Goal: Use online tool/utility: Utilize a website feature to perform a specific function

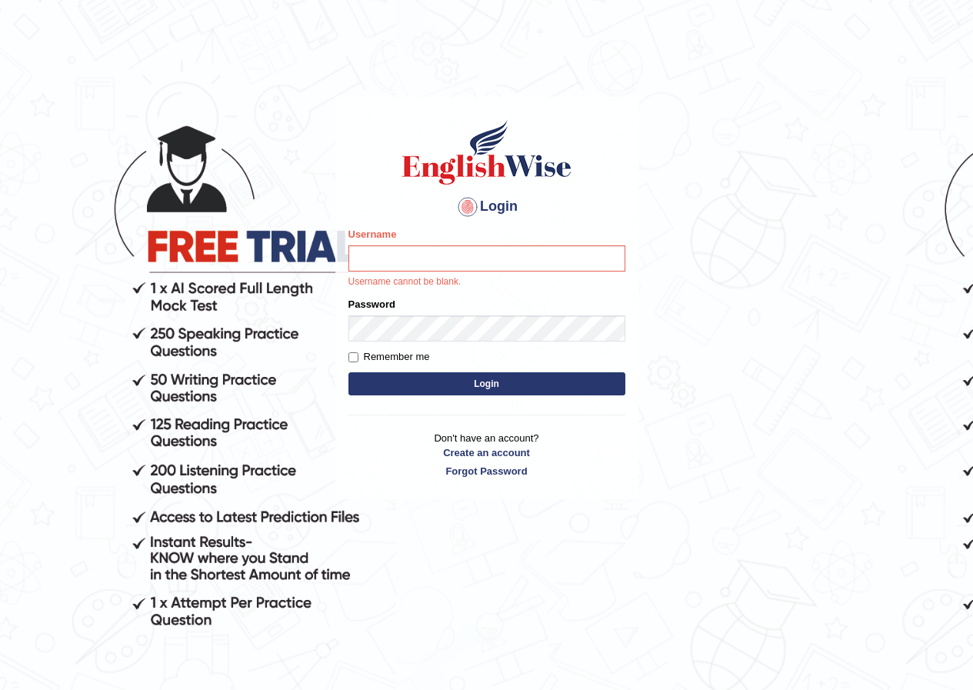
click at [649, 269] on body "Login Please fix the following errors: Username Username cannot be blank. Passw…" at bounding box center [486, 393] width 973 height 690
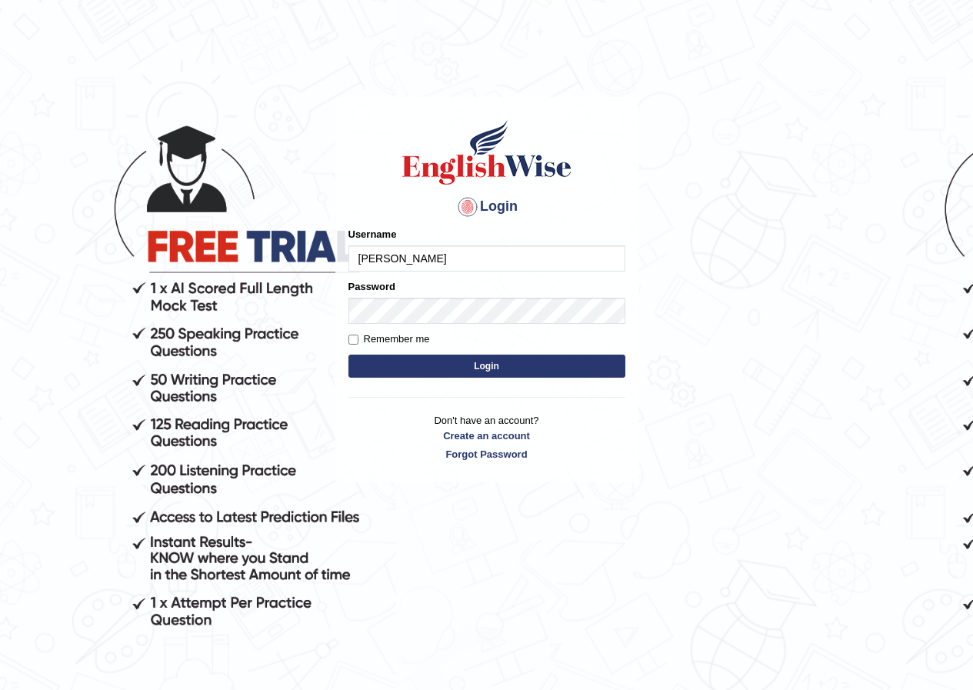
type input "Rajpradip"
click at [477, 362] on button "Login" at bounding box center [487, 366] width 277 height 23
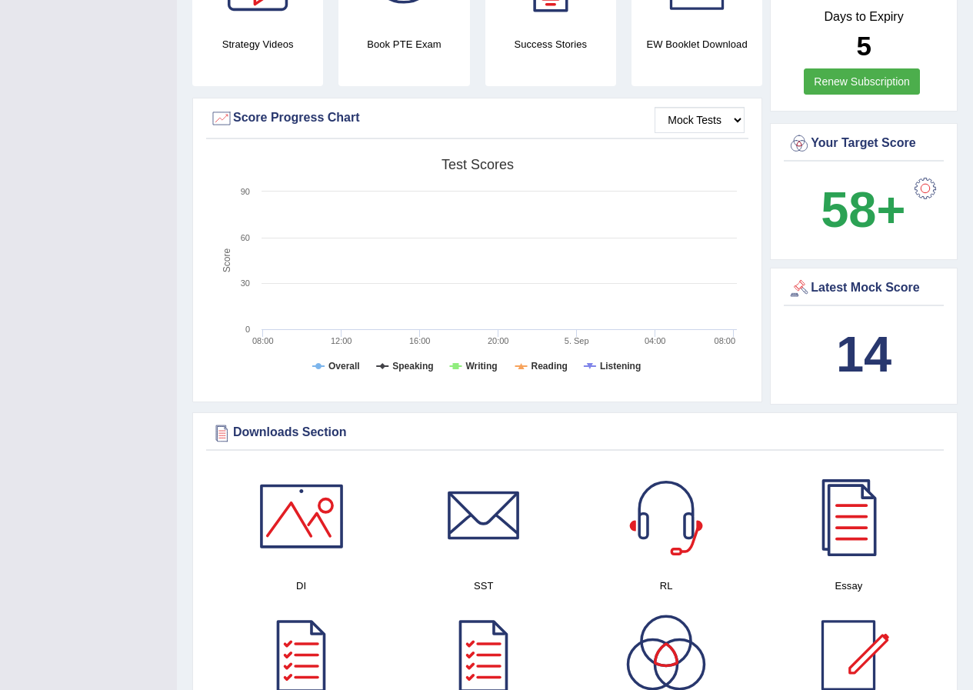
scroll to position [923, 0]
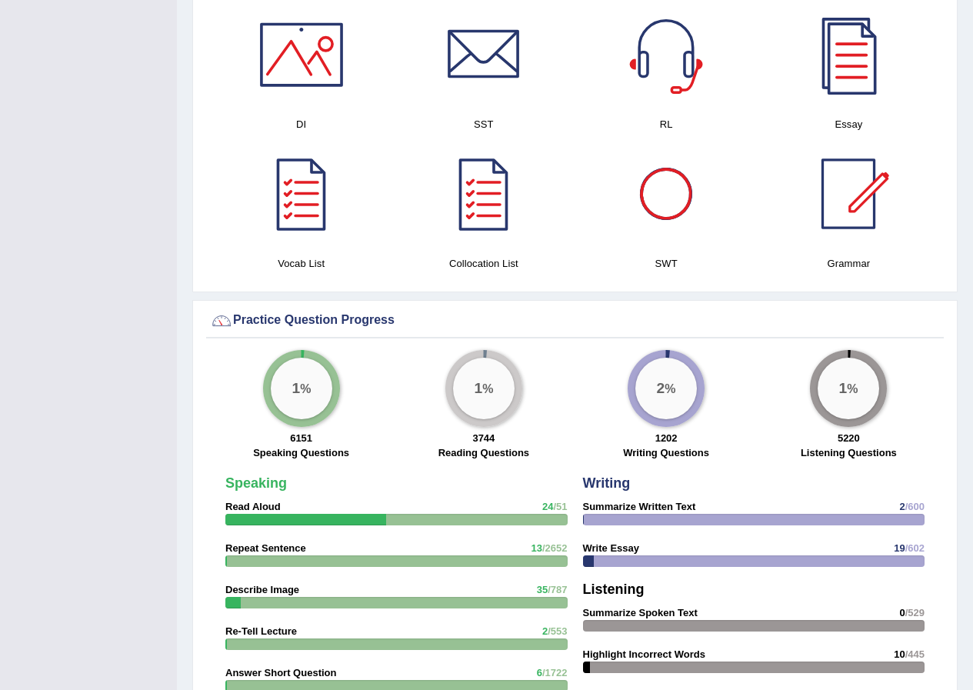
click at [675, 94] on div at bounding box center [667, 55] width 108 height 108
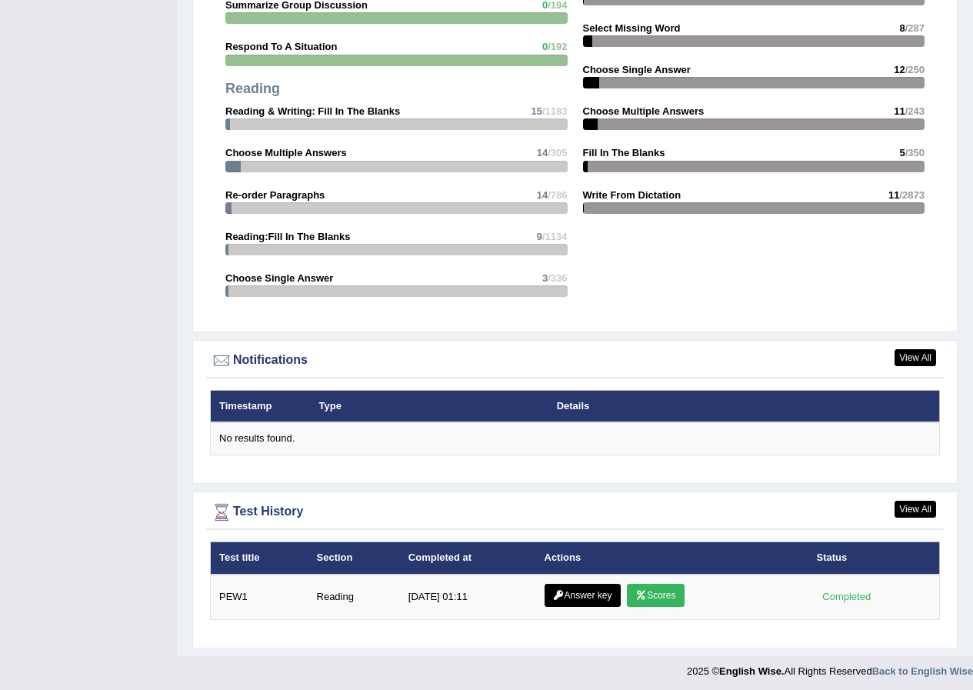
scroll to position [1638, 0]
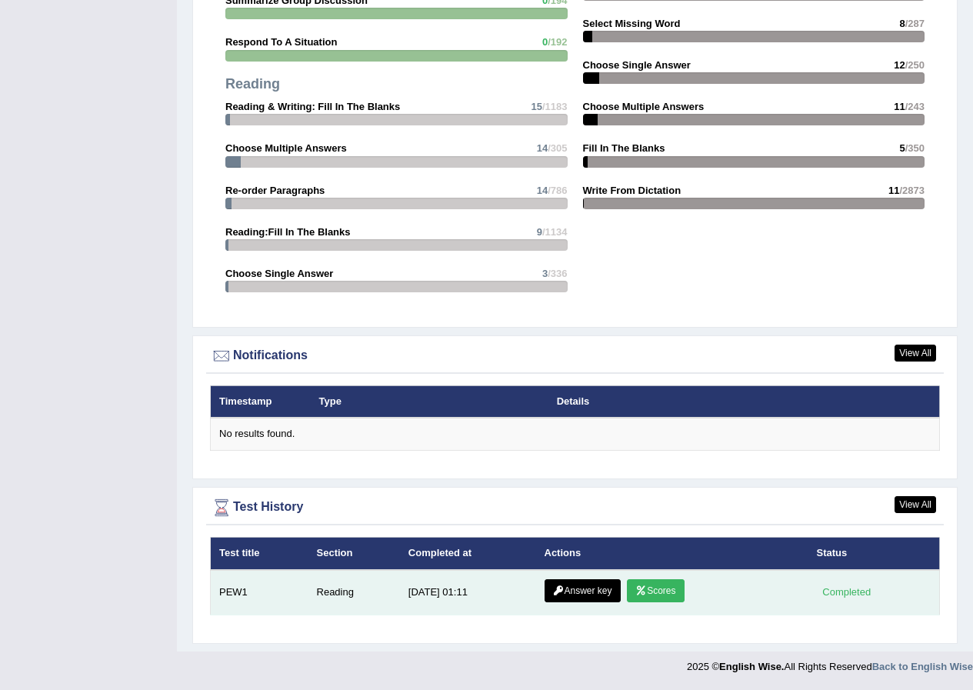
click at [655, 596] on link "Scores" at bounding box center [655, 590] width 57 height 23
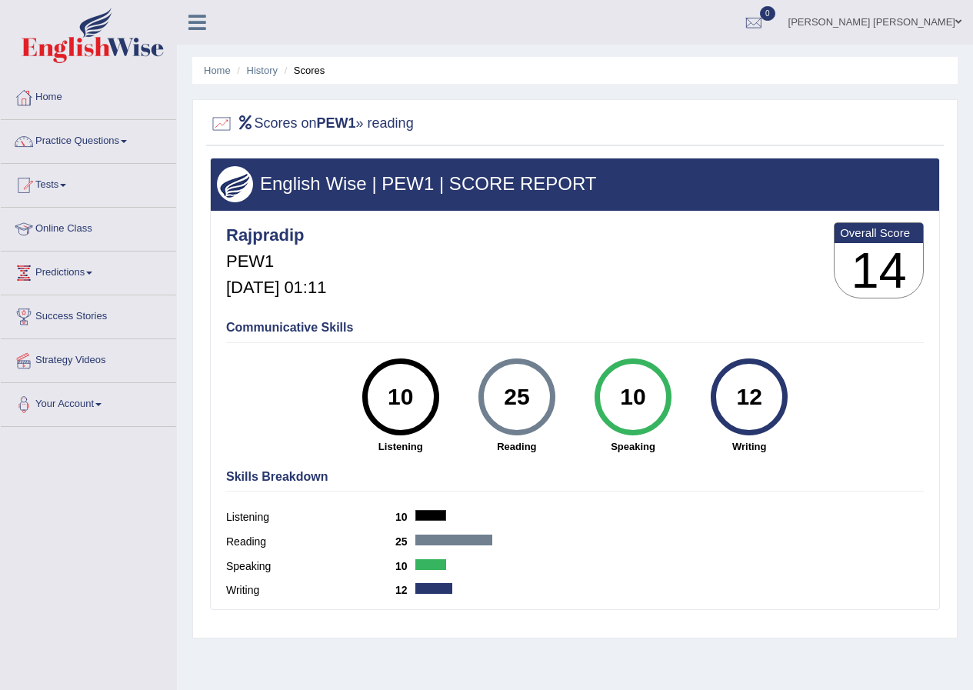
click at [722, 396] on div "12" at bounding box center [750, 397] width 56 height 65
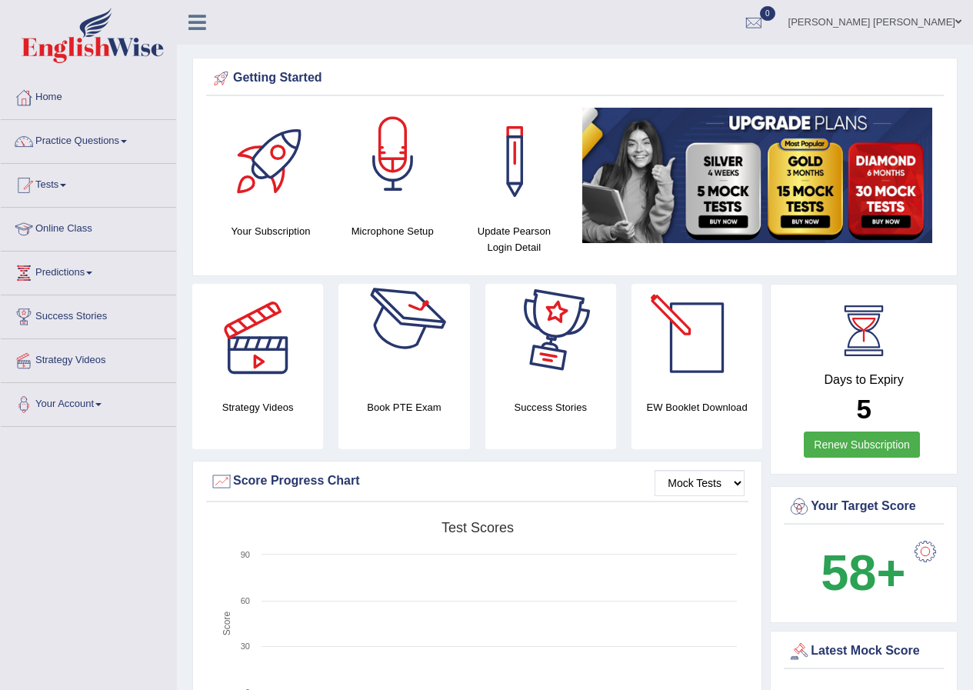
click at [413, 187] on div at bounding box center [393, 162] width 108 height 108
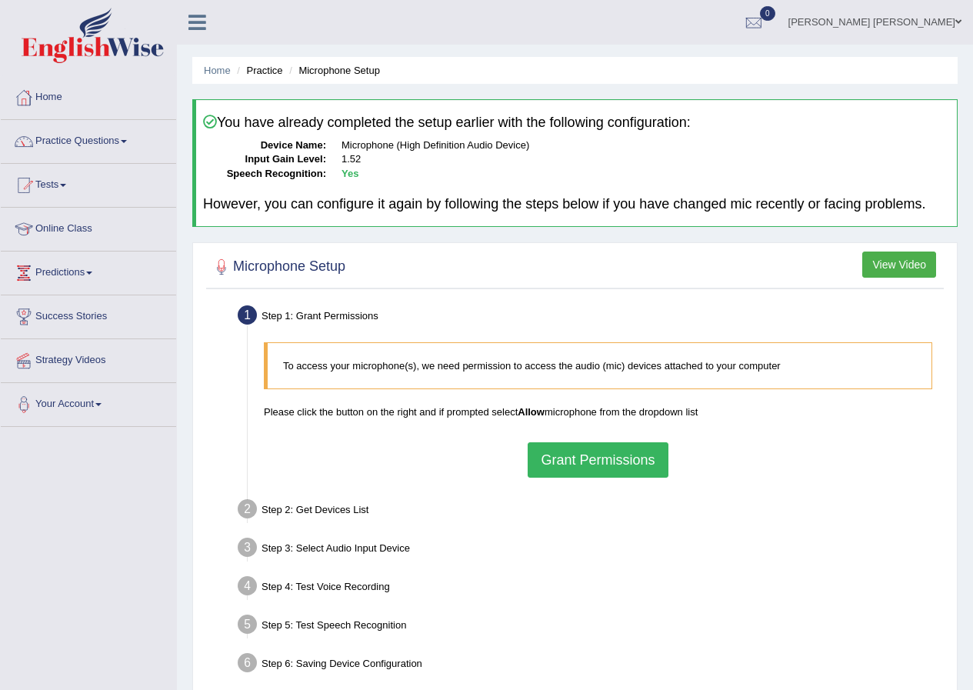
click at [612, 472] on button "Grant Permissions" at bounding box center [598, 459] width 140 height 35
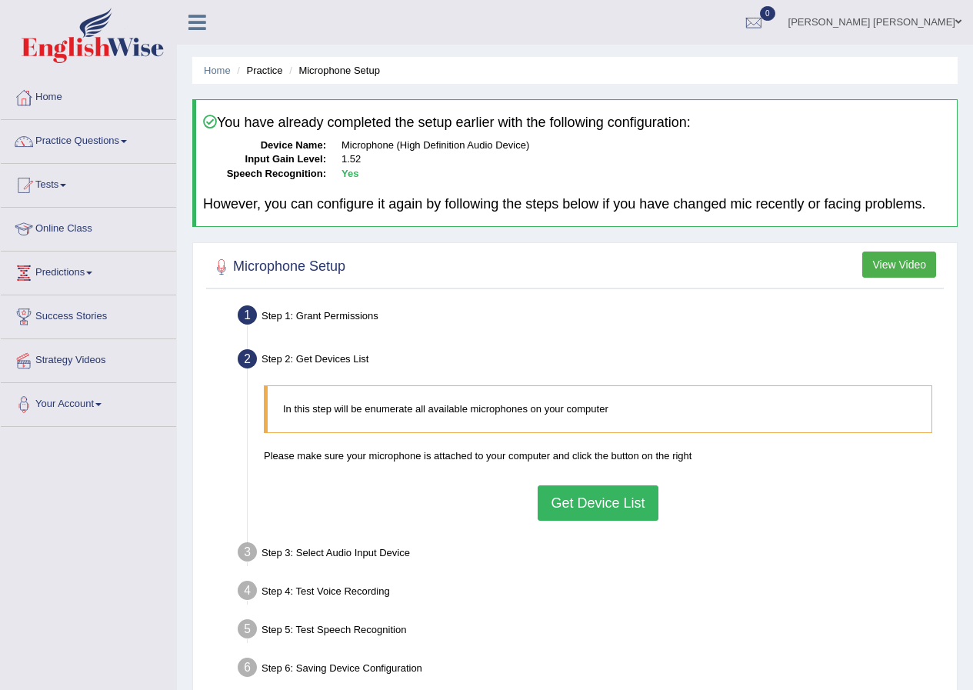
click at [598, 509] on button "Get Device List" at bounding box center [598, 503] width 120 height 35
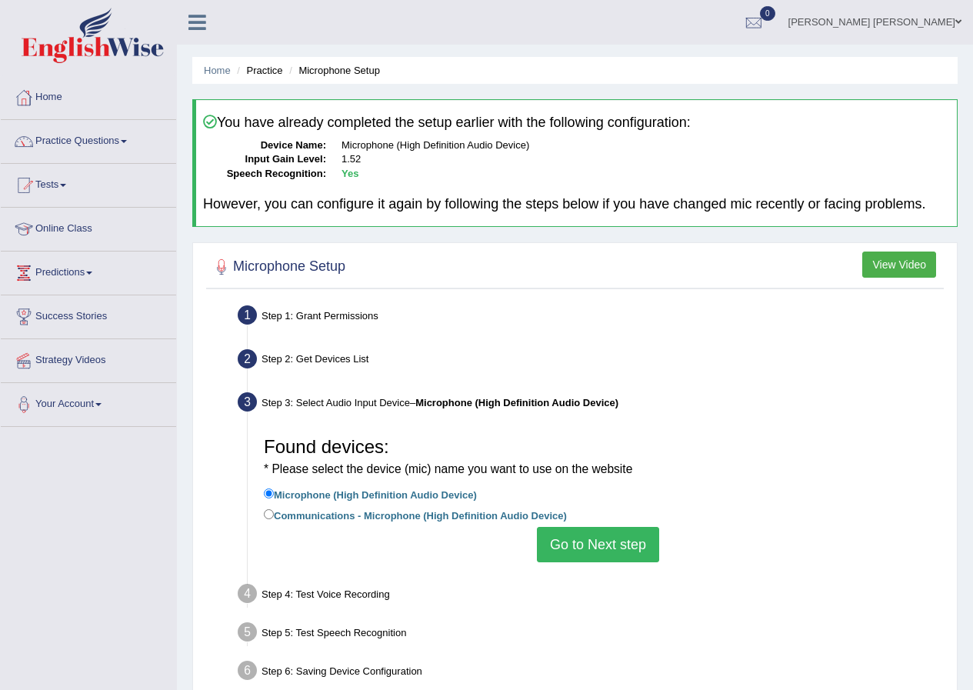
click at [599, 537] on button "Go to Next step" at bounding box center [598, 544] width 122 height 35
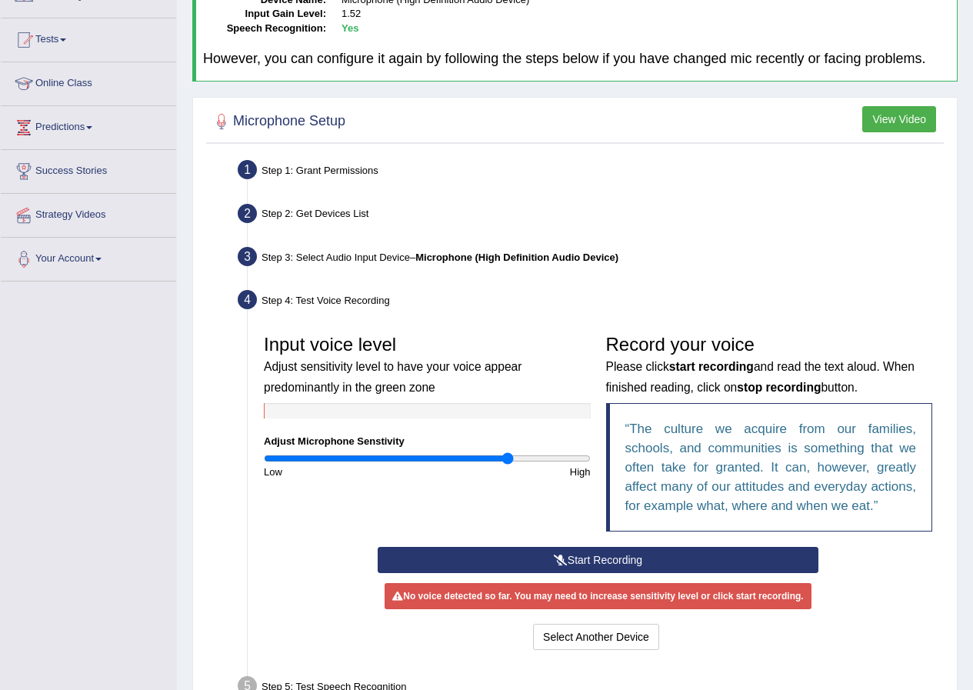
scroll to position [154, 0]
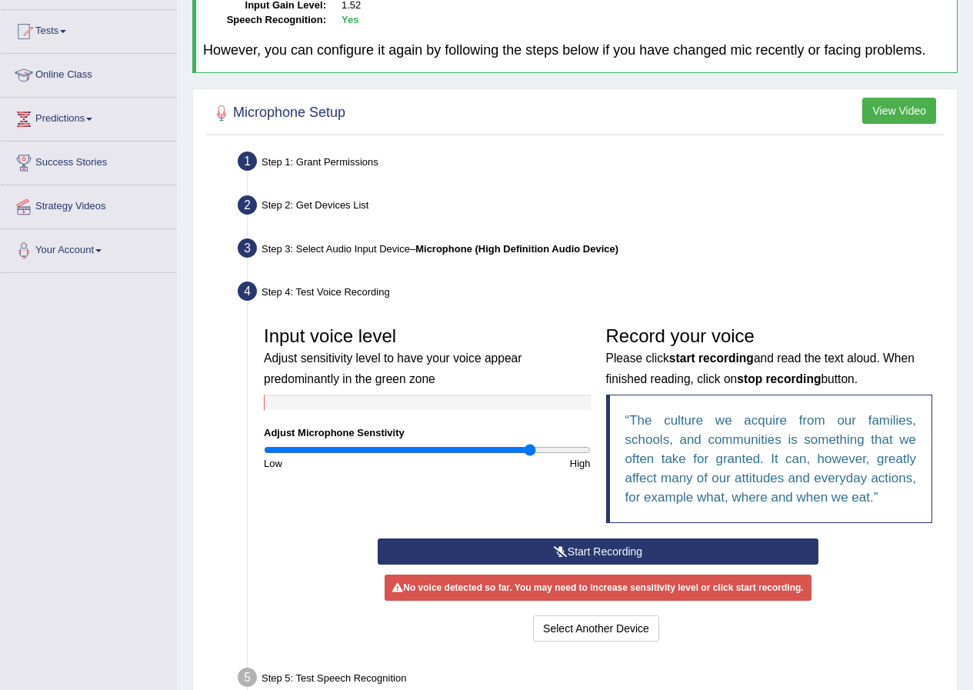
click at [529, 448] on input "range" at bounding box center [427, 450] width 327 height 12
drag, startPoint x: 529, startPoint y: 448, endPoint x: 543, endPoint y: 476, distance: 31.3
click at [543, 456] on input "range" at bounding box center [427, 450] width 327 height 12
click at [566, 447] on input "range" at bounding box center [427, 450] width 327 height 12
click at [548, 441] on div "Input voice level Adjust sensitivity level to have your voice appear predominan…" at bounding box center [427, 395] width 342 height 152
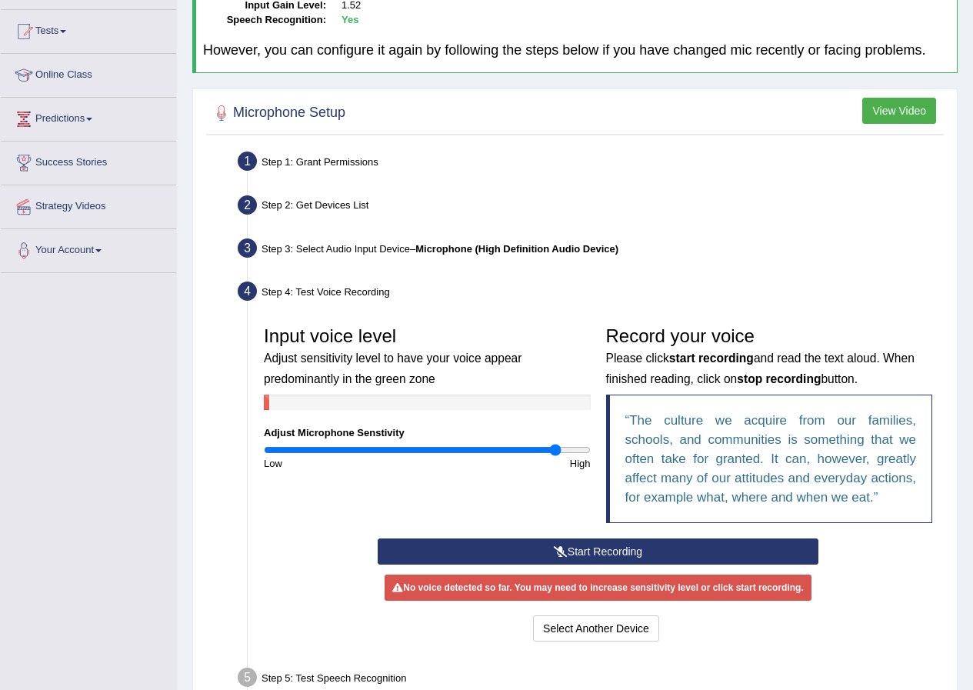
click at [556, 448] on input "range" at bounding box center [427, 450] width 327 height 12
click at [534, 455] on input "range" at bounding box center [427, 450] width 327 height 12
click at [499, 449] on input "range" at bounding box center [427, 450] width 327 height 12
click at [566, 450] on input "range" at bounding box center [427, 450] width 327 height 12
click at [544, 449] on input "range" at bounding box center [427, 450] width 327 height 12
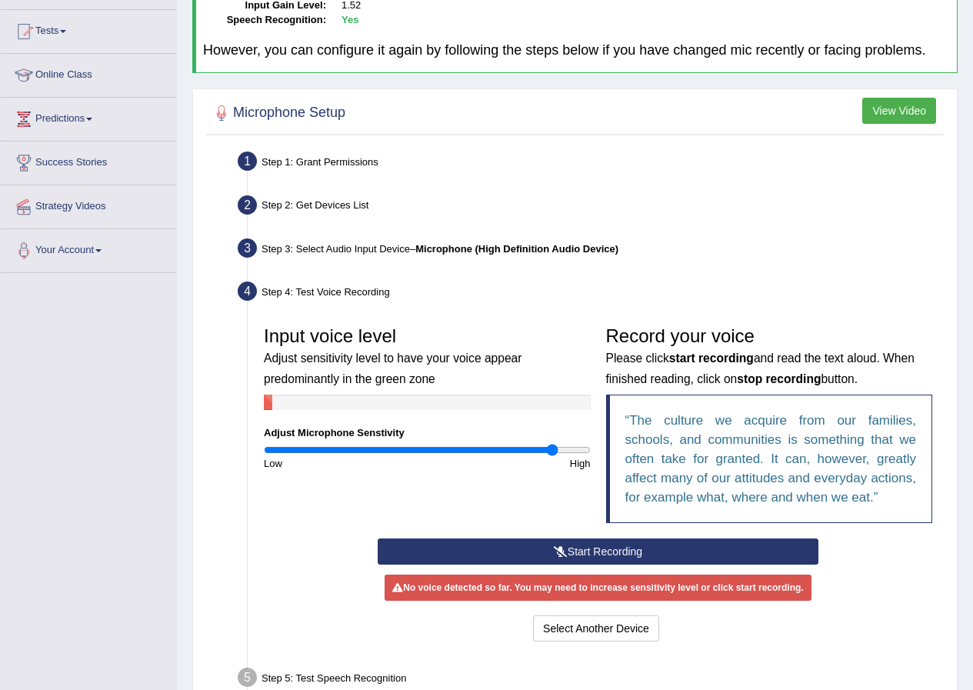
type input "1.8"
click at [553, 454] on input "range" at bounding box center [427, 450] width 327 height 12
click at [604, 545] on button "Start Recording" at bounding box center [598, 552] width 441 height 26
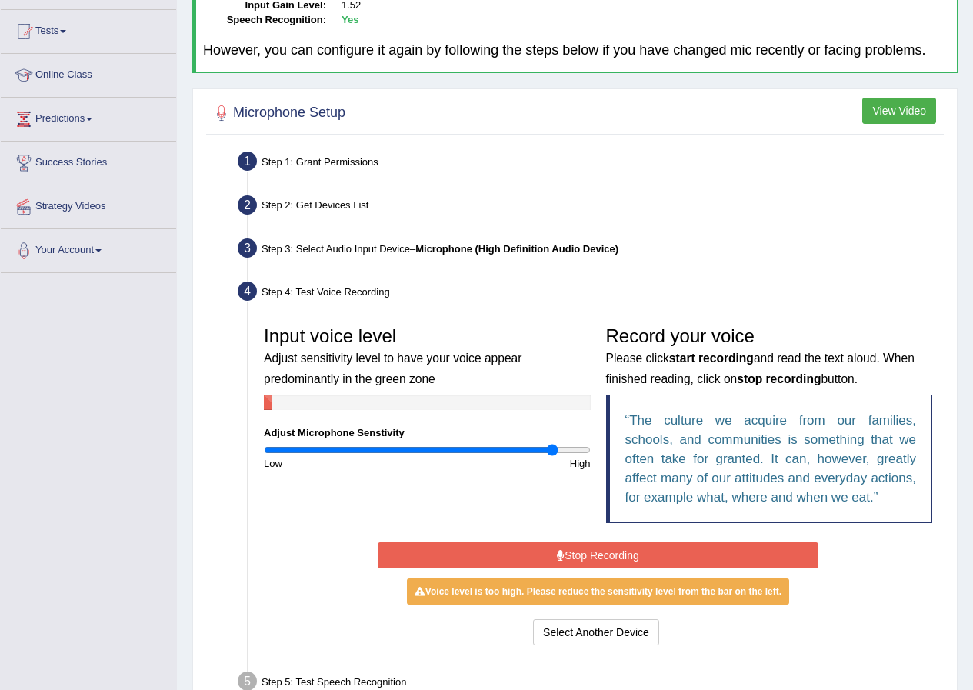
click at [673, 548] on button "Stop Recording" at bounding box center [598, 556] width 441 height 26
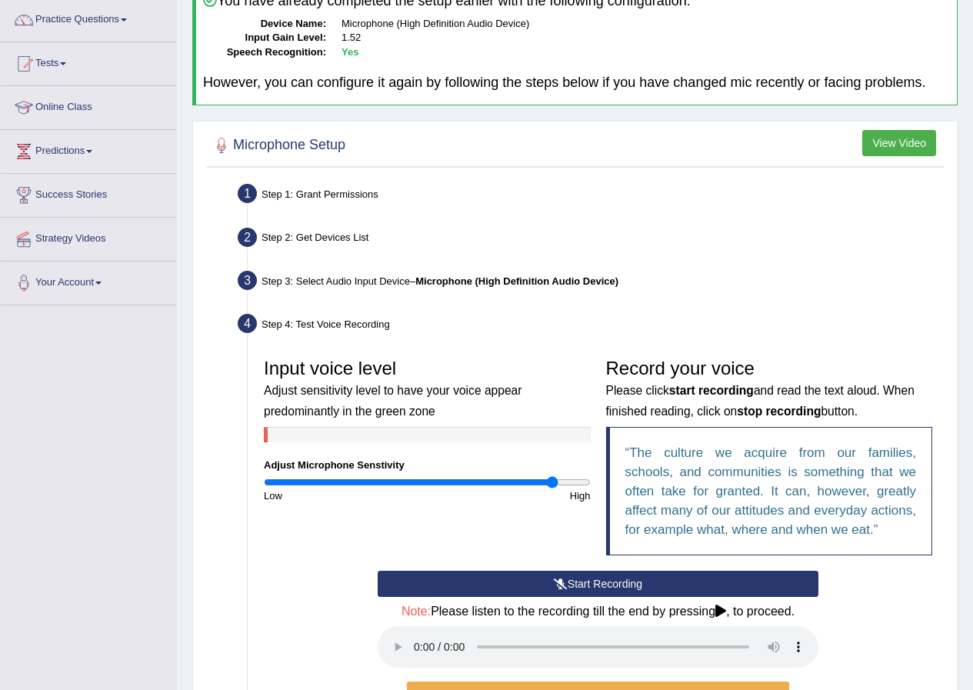
scroll to position [352, 0]
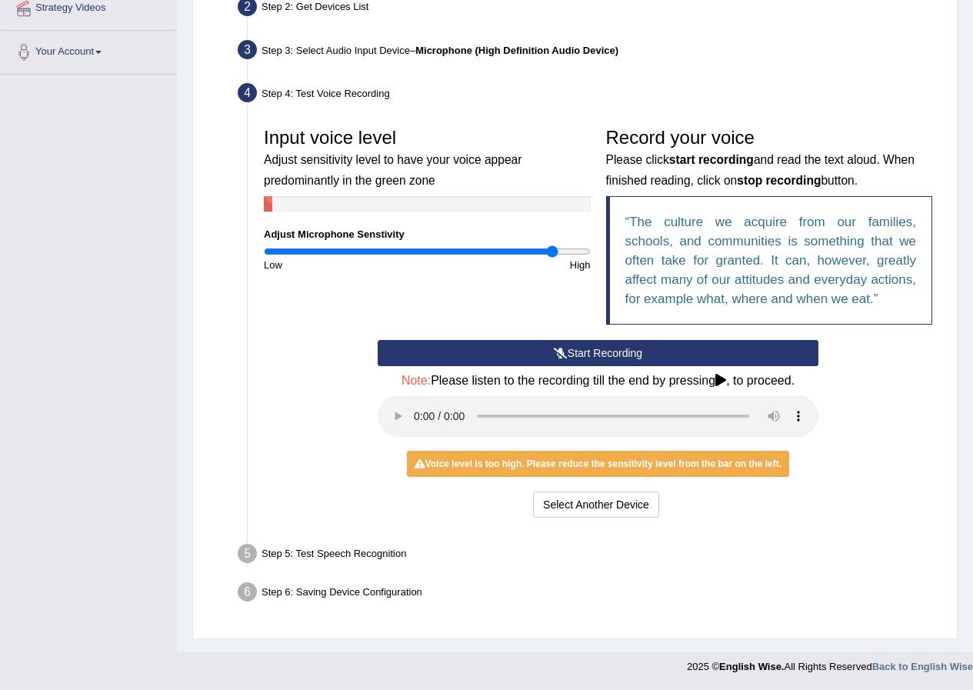
click at [279, 396] on div "Start Recording Stop Recording Note: Please listen to the recording till the en…" at bounding box center [598, 431] width 684 height 182
click at [613, 466] on div "Voice level is too high. Please reduce the sensitivity level from the bar on th…" at bounding box center [598, 464] width 382 height 26
